Goal: Task Accomplishment & Management: Use online tool/utility

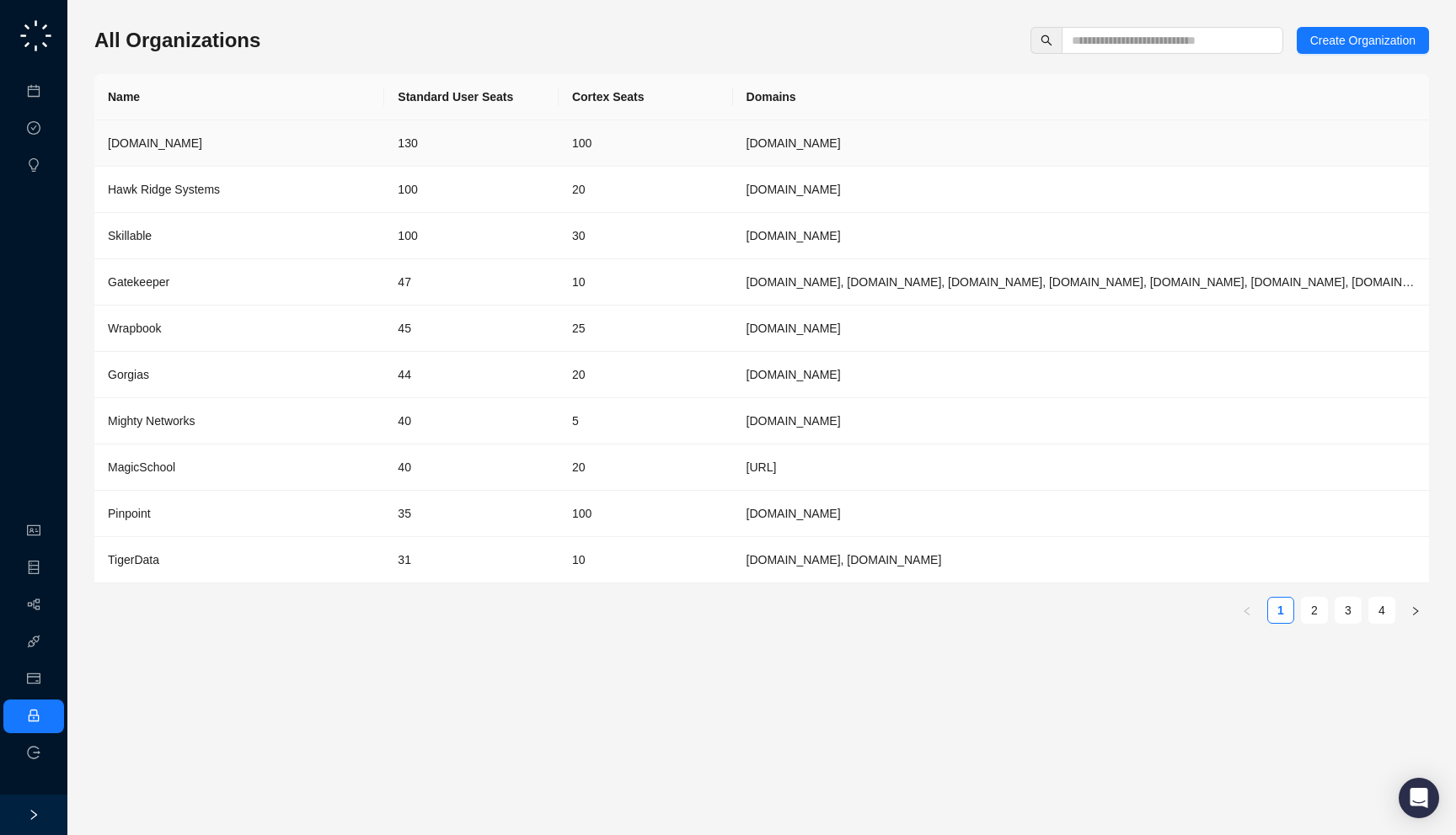
click at [242, 124] on td "[DOMAIN_NAME]" at bounding box center [239, 143] width 290 height 46
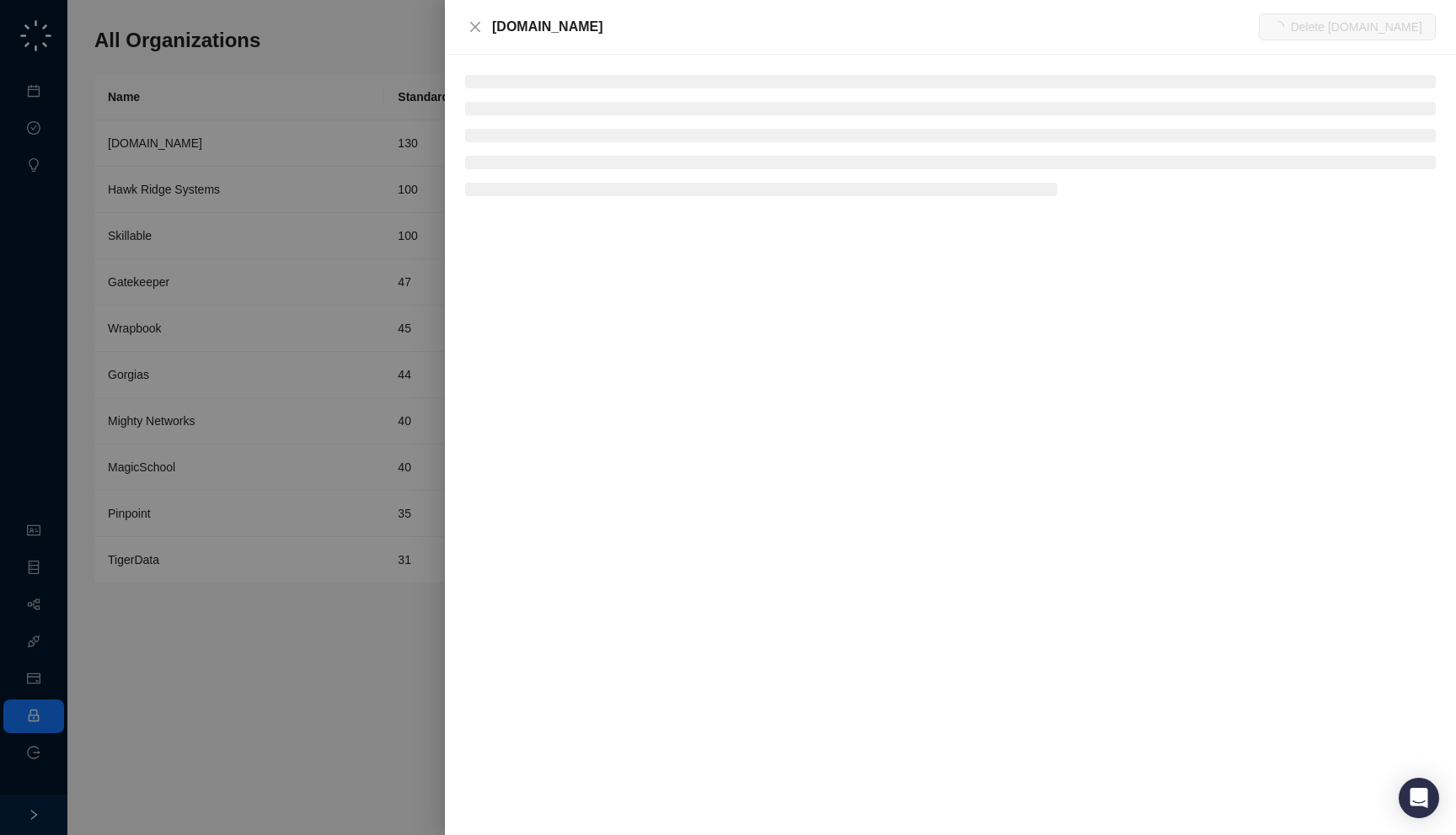
drag, startPoint x: 598, startPoint y: 28, endPoint x: 599, endPoint y: 36, distance: 8.1
click at [599, 36] on div "[DOMAIN_NAME]" at bounding box center [876, 26] width 766 height 20
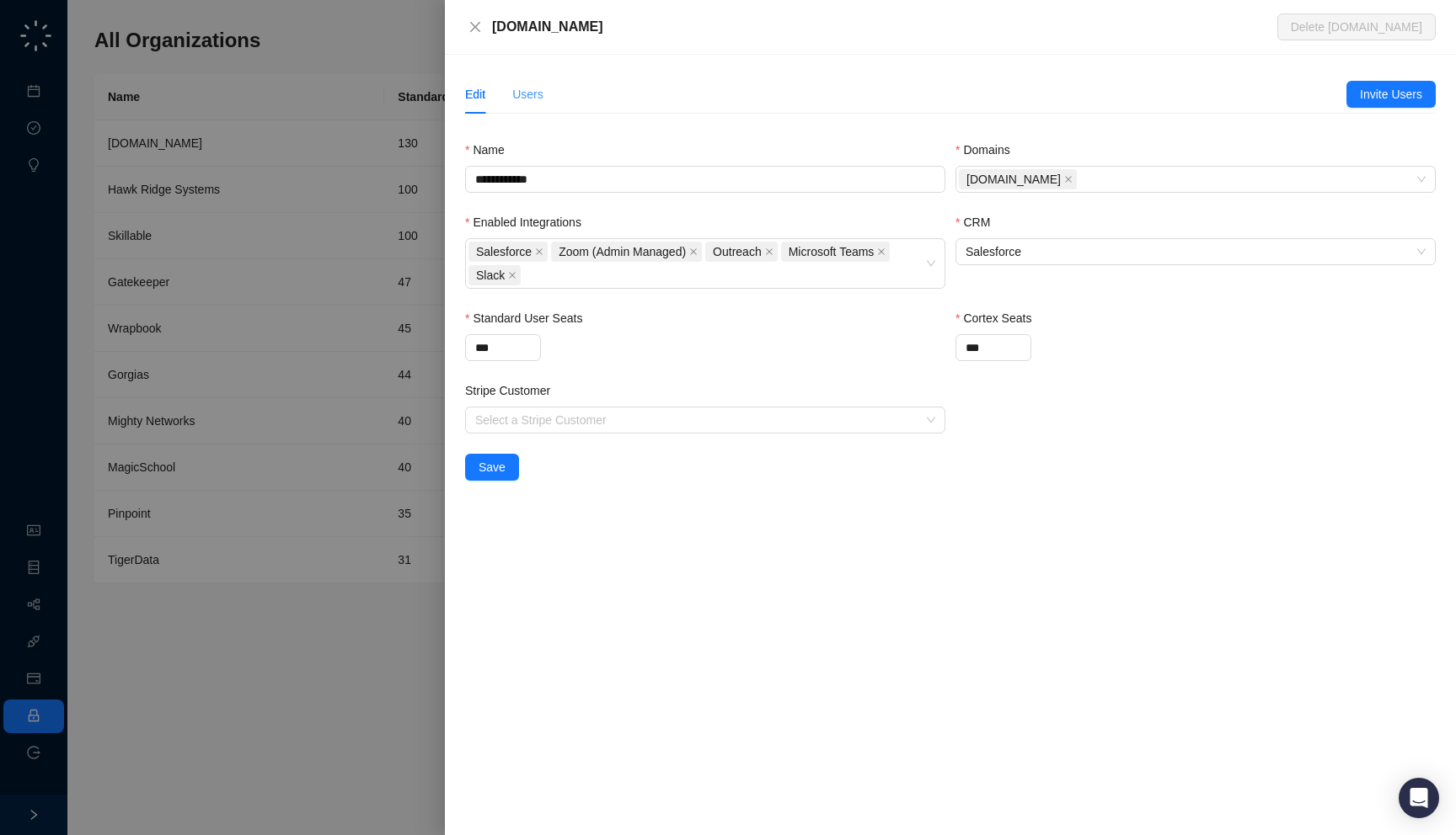
click at [520, 106] on div "Users" at bounding box center [528, 94] width 31 height 38
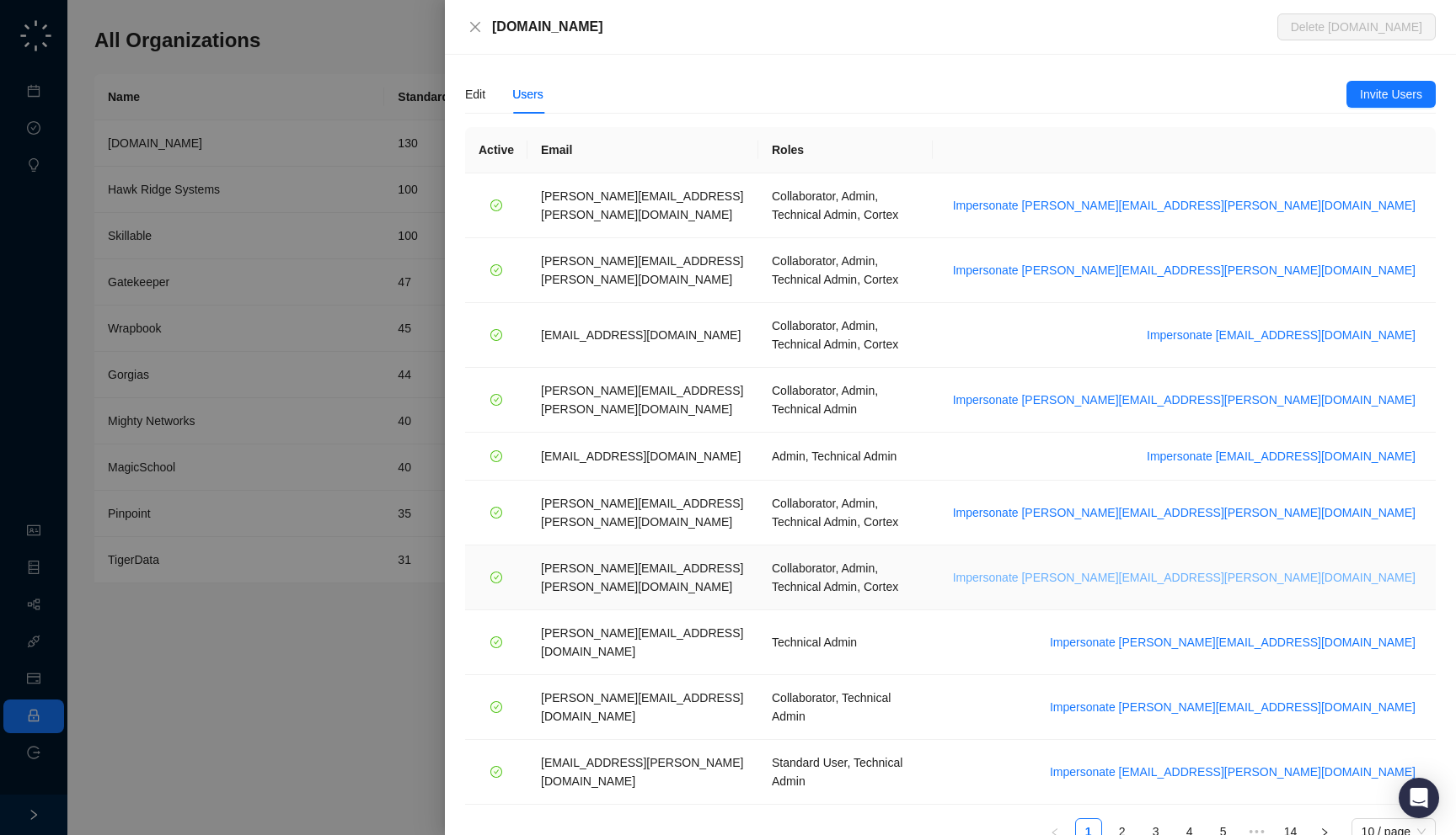
click at [1285, 568] on span "Impersonate [PERSON_NAME][EMAIL_ADDRESS][PERSON_NAME][DOMAIN_NAME]" at bounding box center [1184, 577] width 463 height 18
